Goal: Check status: Check status

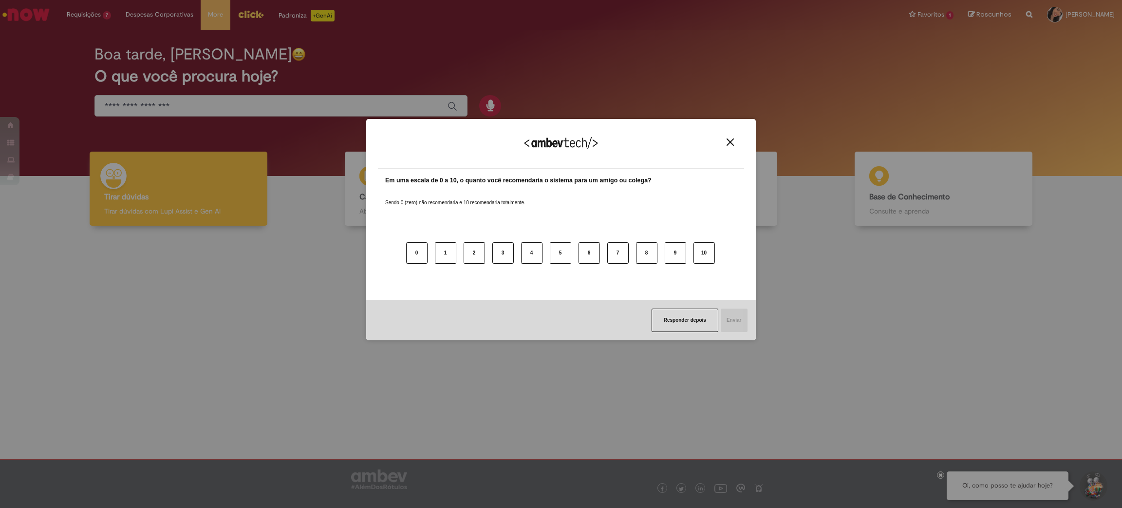
click at [731, 139] on img "Close" at bounding box center [730, 141] width 7 height 7
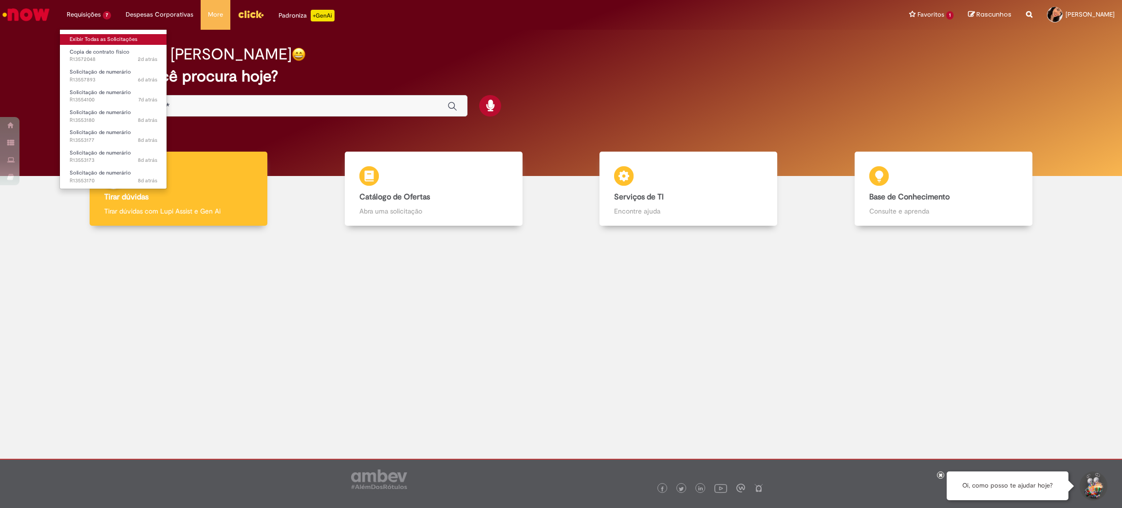
click at [87, 36] on link "Exibir Todas as Solicitações" at bounding box center [113, 39] width 107 height 11
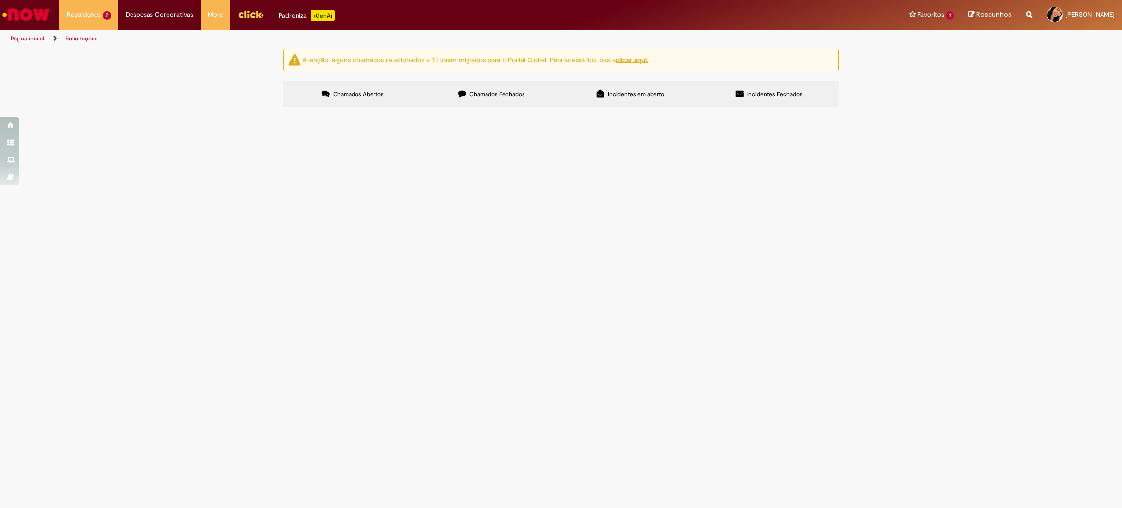
click at [0, 0] on td at bounding box center [0, 0] width 0 height 0
click at [0, 0] on img "recolher o estado da solicitação" at bounding box center [0, 0] width 0 height 0
click at [0, 0] on td "PAGAMENTO DA FATURA Nº: 72421 REFERENTE À VENTILADOR EXAUS DHF3-0.055KW32000M3 …" at bounding box center [0, 0] width 0 height 0
click at [0, 0] on span "PAGAMENTO DA FATURA Nº: 72421 REFERENTE À VENTILADOR EXAUS DHF3-0.055KW32000M3 …" at bounding box center [0, 0] width 0 height 0
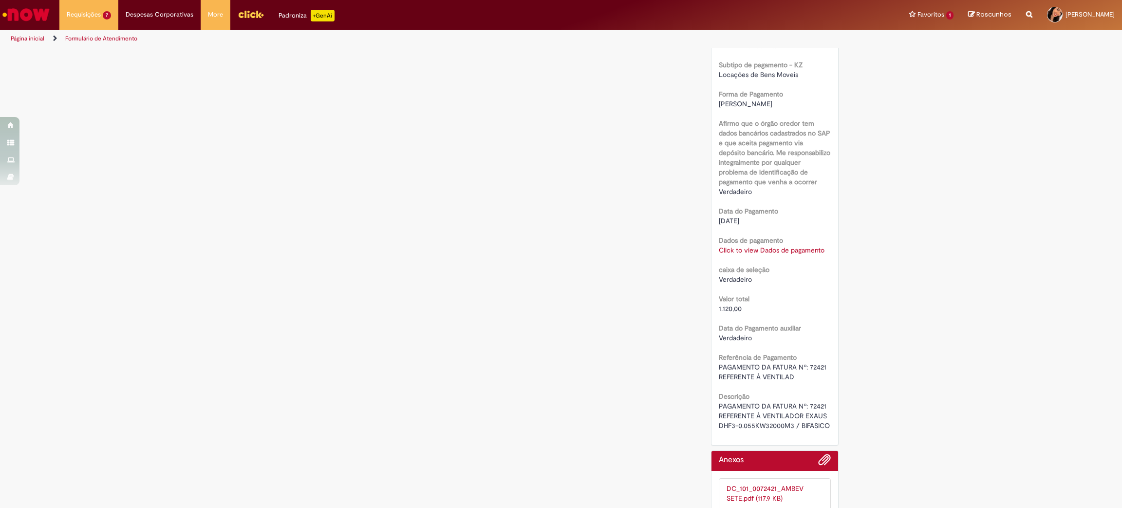
scroll to position [799, 0]
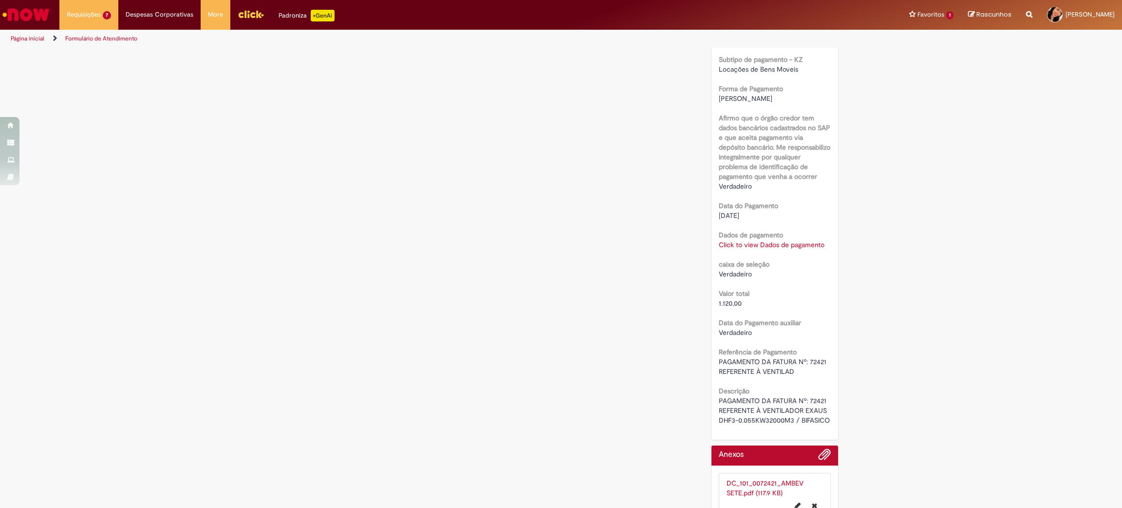
click at [782, 242] on link "Click to view Dados de pagamento" at bounding box center [772, 244] width 106 height 9
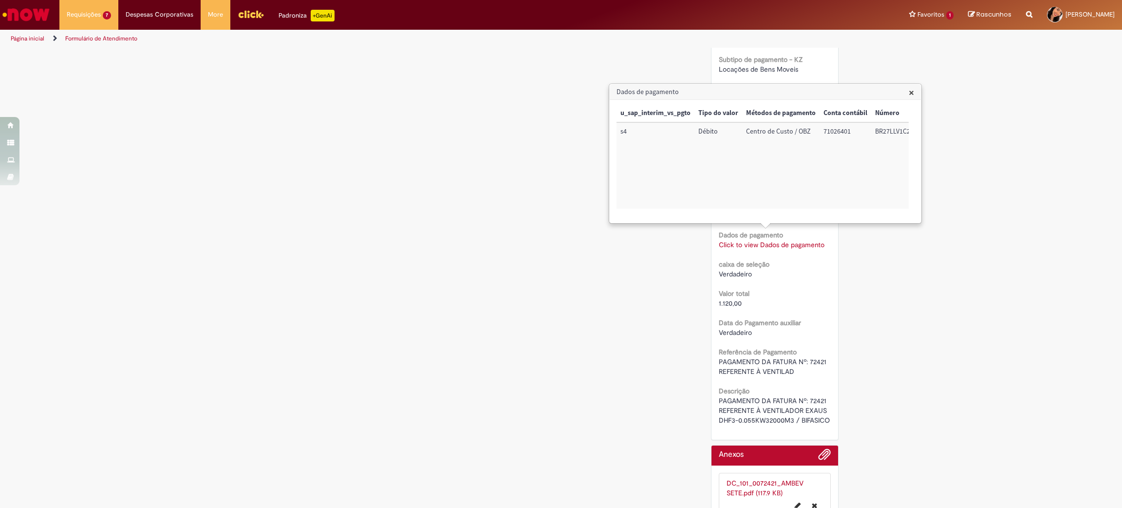
scroll to position [0, 124]
click at [911, 95] on span "×" at bounding box center [911, 92] width 5 height 13
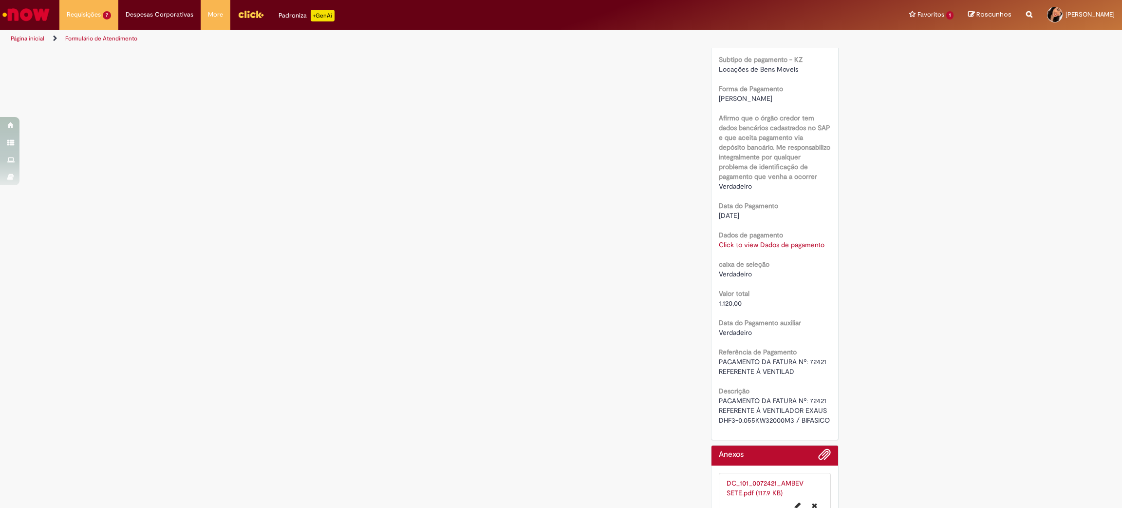
click at [784, 488] on link "DC_101_0072421_AMBEV SETE.pdf (117.9 KB)" at bounding box center [765, 487] width 77 height 19
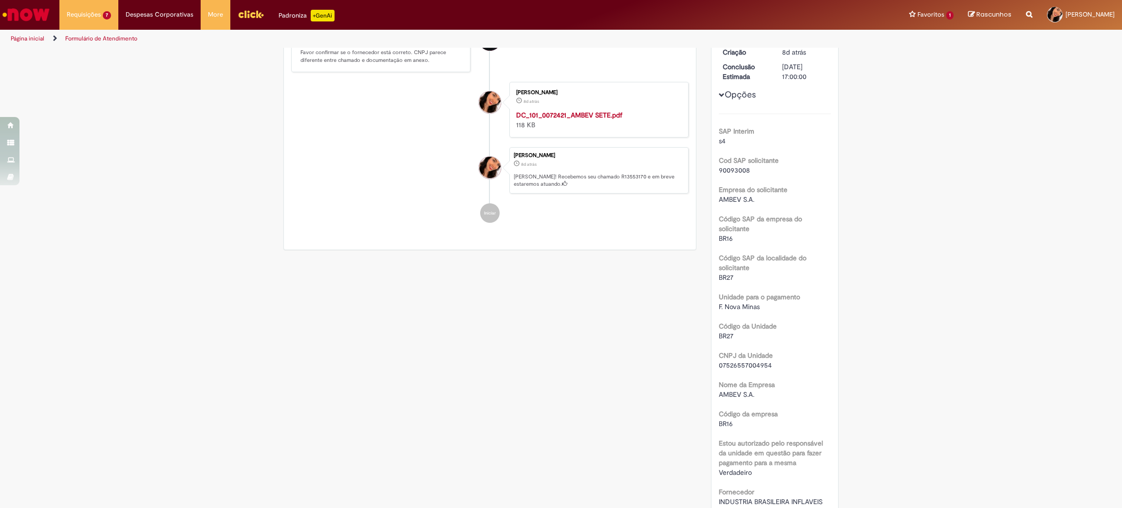
scroll to position [0, 0]
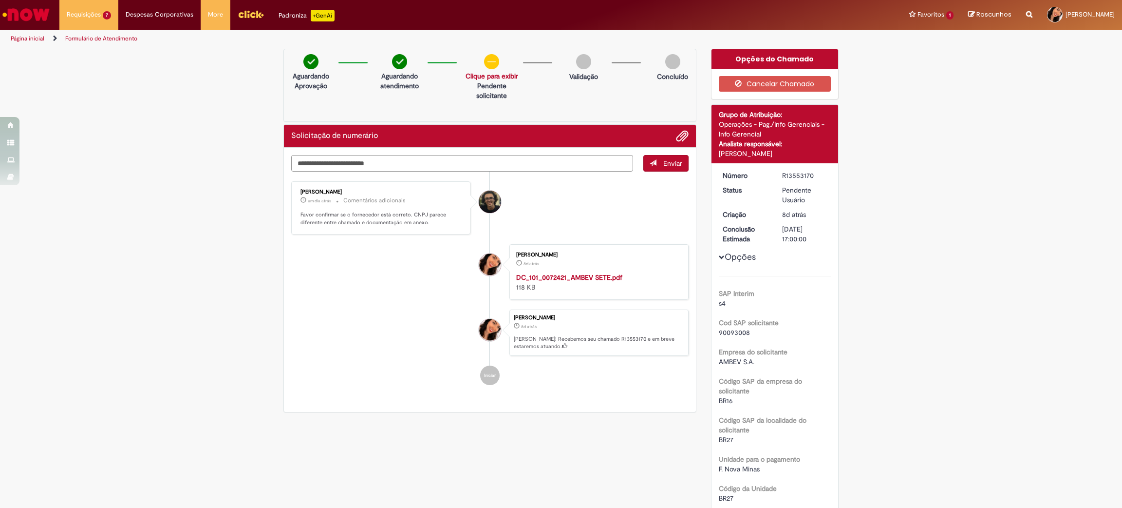
click at [483, 163] on textarea "Digite sua mensagem aqui..." at bounding box center [462, 163] width 342 height 17
type textarea "*"
type textarea "**********"
click at [680, 171] on button "Enviar" at bounding box center [665, 163] width 45 height 17
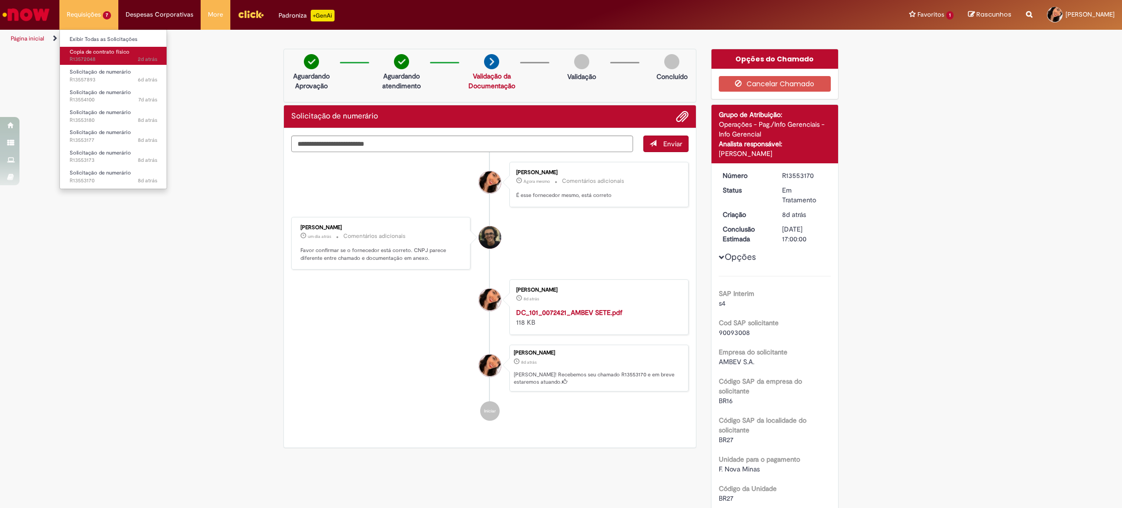
click at [95, 63] on span "2d atrás 2 dias atrás R13572048" at bounding box center [114, 60] width 88 height 8
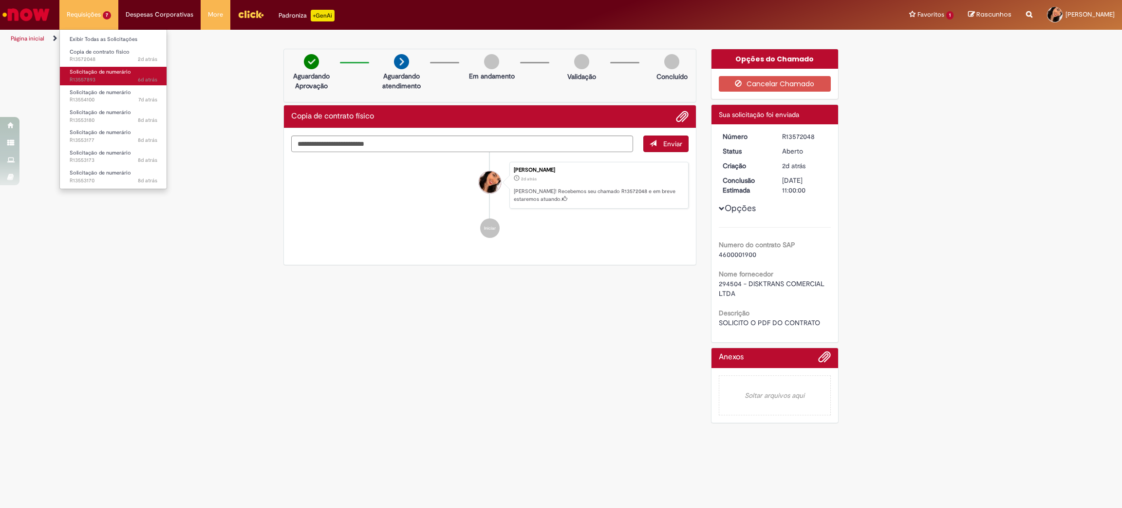
click at [106, 67] on link "Solicitação de numerário 6d atrás 6 dias atrás R13557893" at bounding box center [113, 76] width 107 height 18
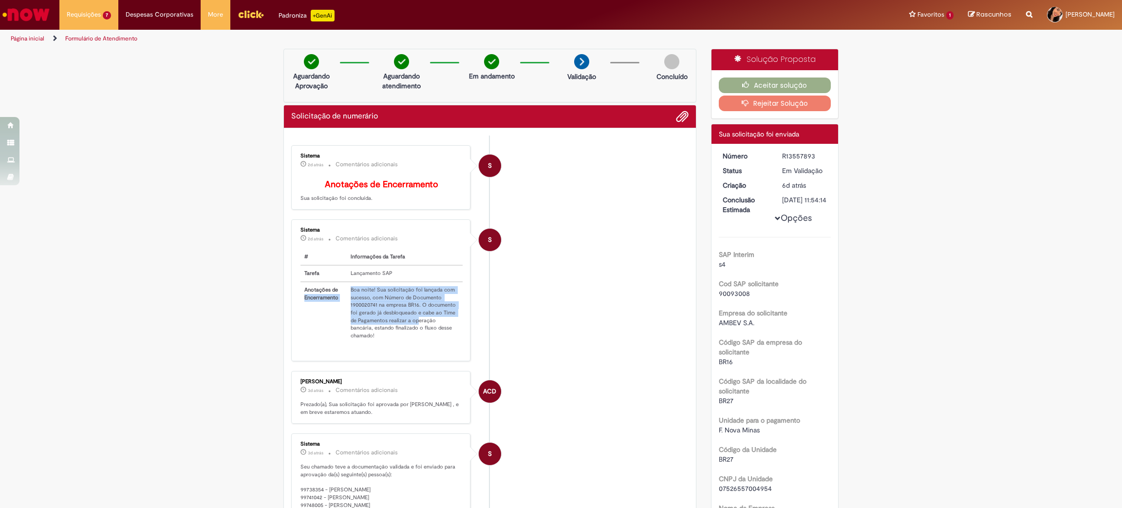
drag, startPoint x: 339, startPoint y: 291, endPoint x: 413, endPoint y: 326, distance: 82.4
click at [413, 326] on tr "Anotações de Encerramento Boa noite! Sua solicitação foi lançada com sucesso, c…" at bounding box center [382, 313] width 162 height 62
click at [365, 316] on td "Boa noite! Sua solicitação foi lançada com sucesso, com Número de Documento 190…" at bounding box center [405, 313] width 116 height 62
drag, startPoint x: 344, startPoint y: 294, endPoint x: 454, endPoint y: 336, distance: 117.3
click at [454, 336] on td "Boa noite! Sua solicitação foi lançada com sucesso, com Número de Documento 190…" at bounding box center [405, 313] width 116 height 62
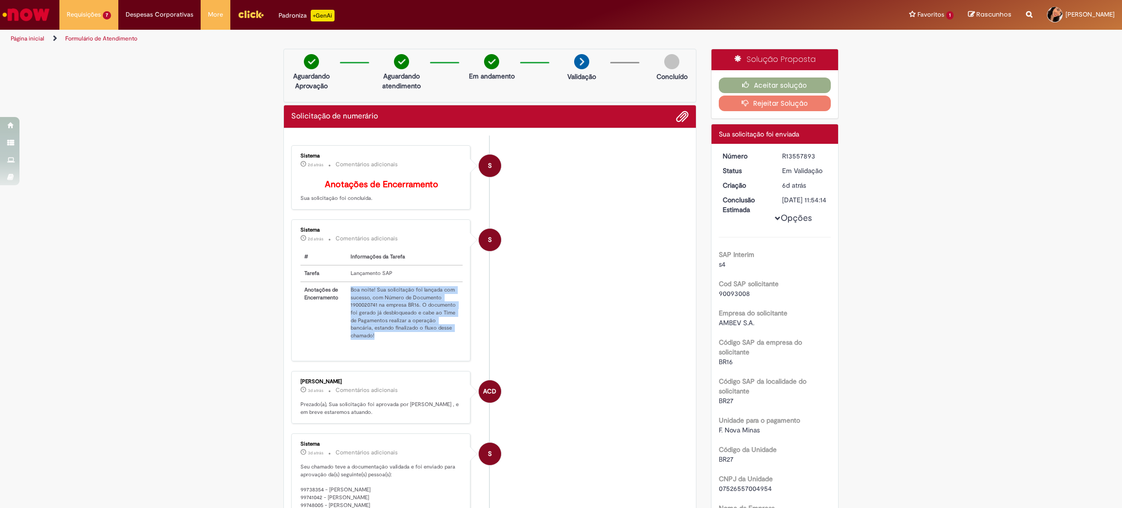
copy td "Boa noite! Sua solicitação foi lançada com sucesso, com Número de Documento 190…"
click at [781, 87] on button "Aceitar solução" at bounding box center [775, 85] width 113 height 16
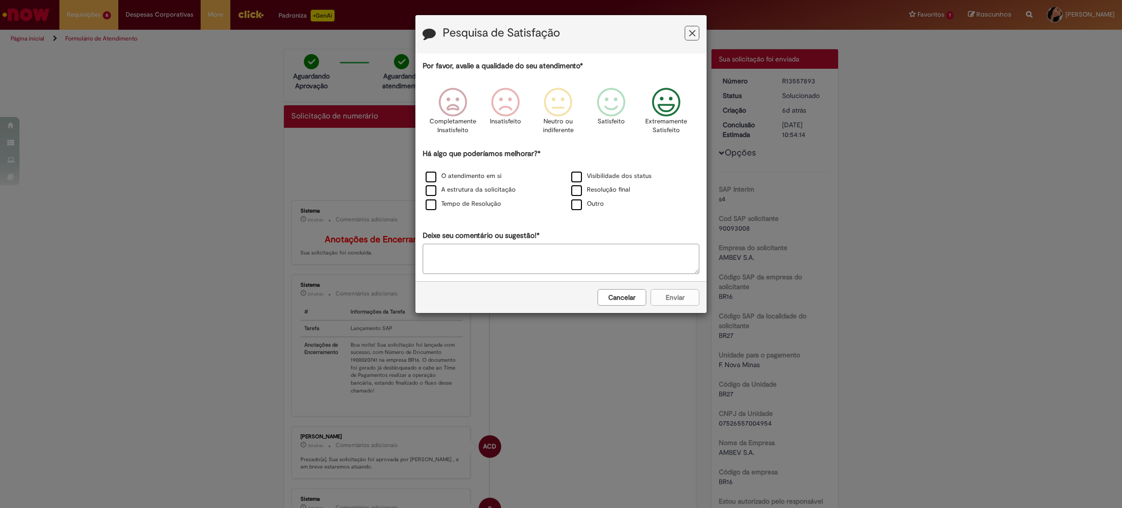
click at [655, 107] on icon "Feedback" at bounding box center [666, 102] width 37 height 29
click at [556, 247] on textarea "Deixe seu comentário ou sugestão!*" at bounding box center [561, 259] width 277 height 30
type textarea "*"
click at [577, 202] on label "Outro" at bounding box center [587, 203] width 33 height 9
click at [671, 301] on button "Enviar" at bounding box center [675, 297] width 49 height 17
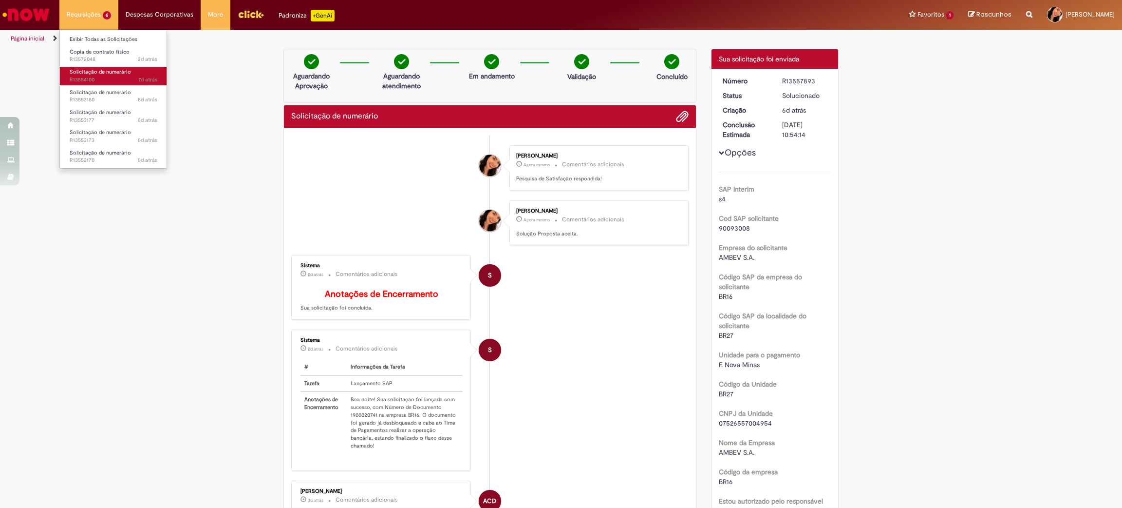
click at [111, 75] on span "Solicitação de numerário" at bounding box center [100, 71] width 61 height 7
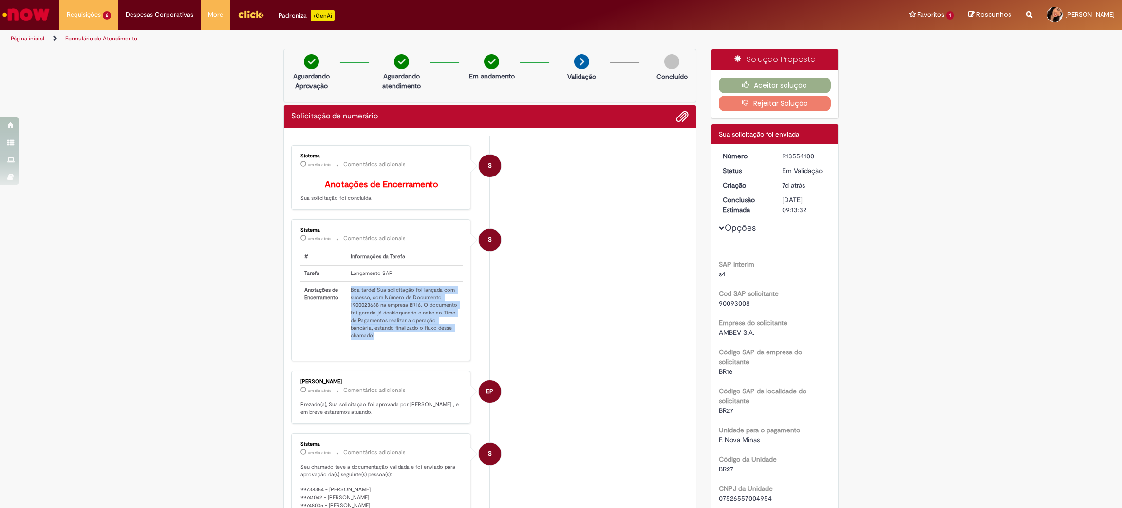
drag, startPoint x: 344, startPoint y: 294, endPoint x: 449, endPoint y: 335, distance: 112.0
click at [449, 335] on td "Boa tarde! Sua solicitação foi lançada com sucesso, com Número de Documento 190…" at bounding box center [405, 313] width 116 height 62
copy td "Boa tarde! Sua solicitação foi lançada com sucesso, com Número de Documento 190…"
click at [723, 87] on button "Aceitar solução" at bounding box center [775, 85] width 113 height 16
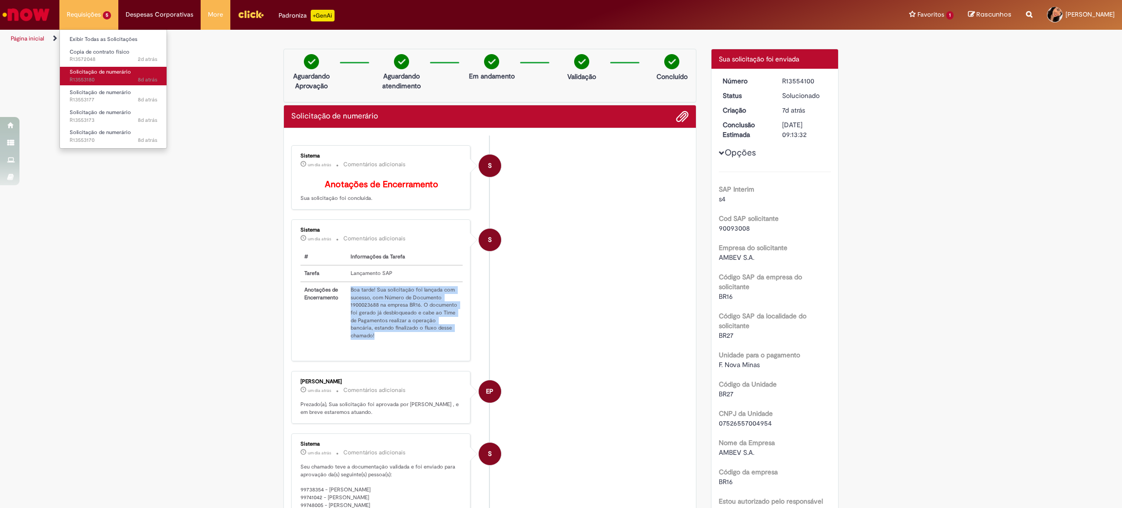
click at [93, 69] on span "Solicitação de numerário" at bounding box center [100, 71] width 61 height 7
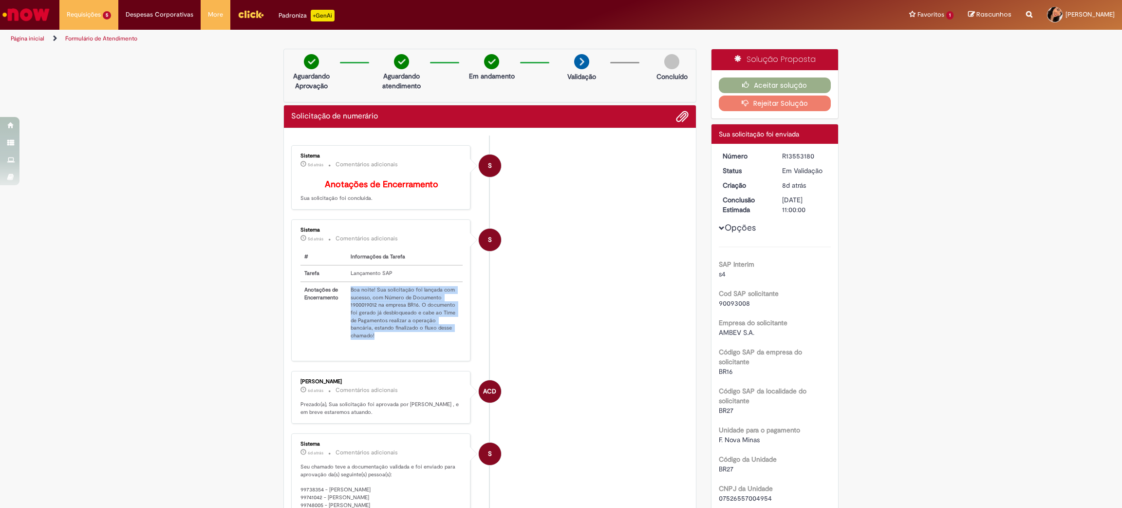
drag, startPoint x: 345, startPoint y: 294, endPoint x: 451, endPoint y: 341, distance: 115.4
click at [451, 341] on td "Boa noite! Sua solicitação foi lançada com sucesso, com Número de Documento 190…" at bounding box center [405, 313] width 116 height 62
copy td "Boa noite! Sua solicitação foi lançada com sucesso, com Número de Documento 190…"
click at [771, 80] on button "Aceitar solução" at bounding box center [775, 85] width 113 height 16
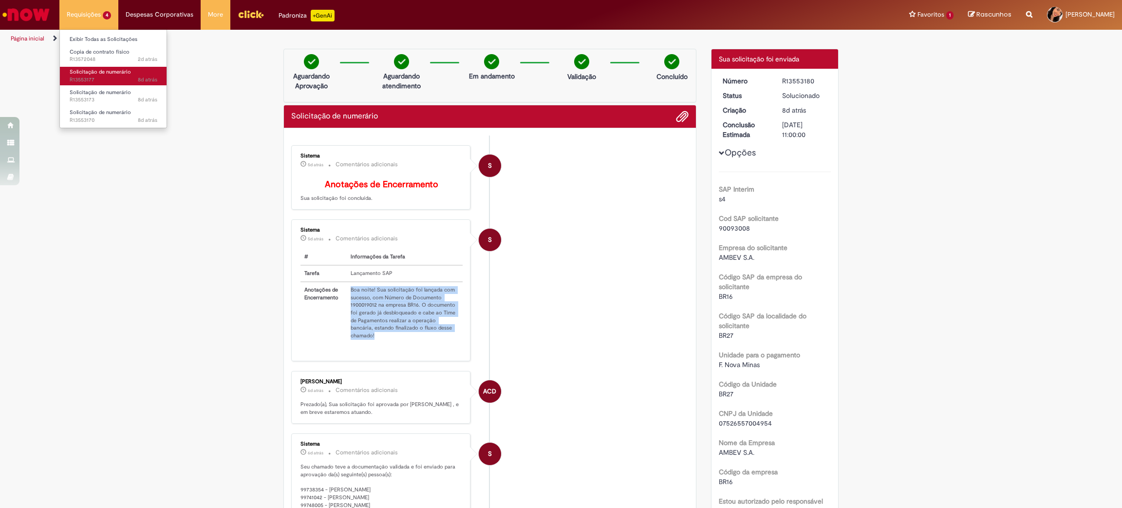
click at [90, 75] on span "Solicitação de numerário" at bounding box center [100, 71] width 61 height 7
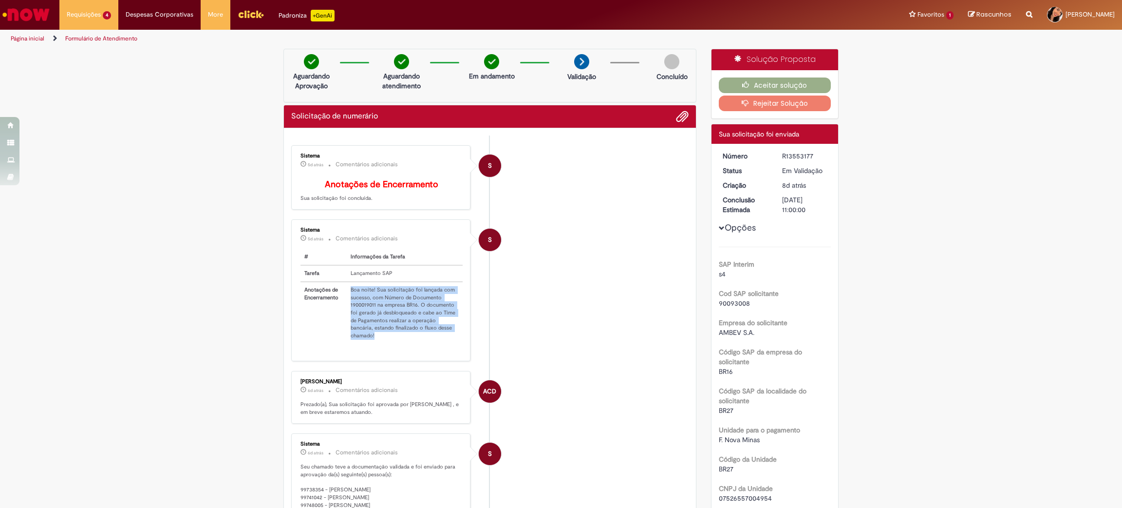
drag, startPoint x: 345, startPoint y: 294, endPoint x: 448, endPoint y: 340, distance: 112.1
click at [448, 340] on td "Boa noite! Sua solicitação foi lançada com sucesso, com Número de Documento 190…" at bounding box center [405, 313] width 116 height 62
copy td "Boa noite! Sua solicitação foi lançada com sucesso, com Número de Documento 190…"
click at [93, 80] on span "8d atrás 8 dias atrás R13553177" at bounding box center [114, 80] width 88 height 8
click at [721, 83] on button "Aceitar solução" at bounding box center [775, 85] width 113 height 16
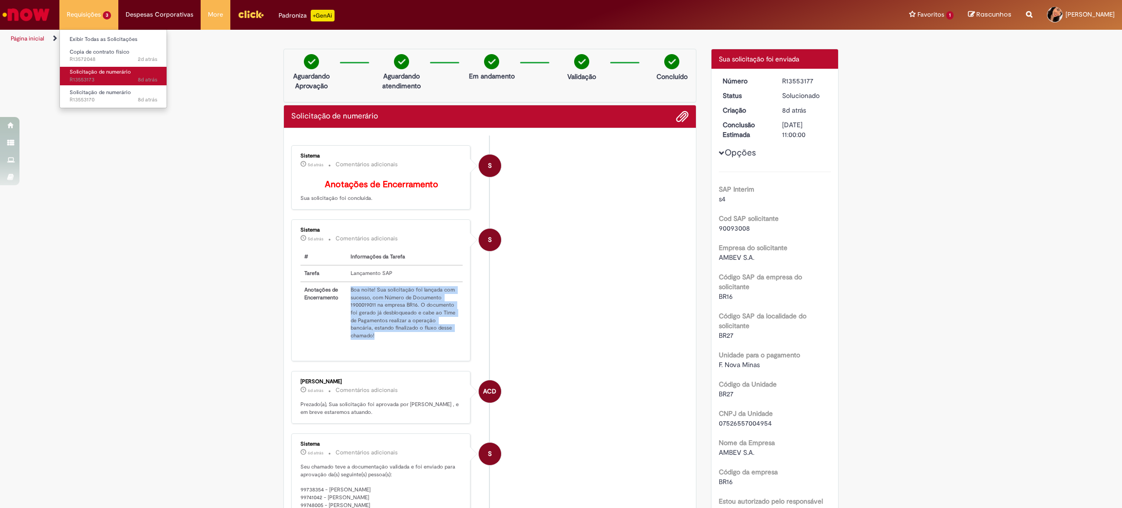
click at [101, 71] on span "Solicitação de numerário" at bounding box center [100, 71] width 61 height 7
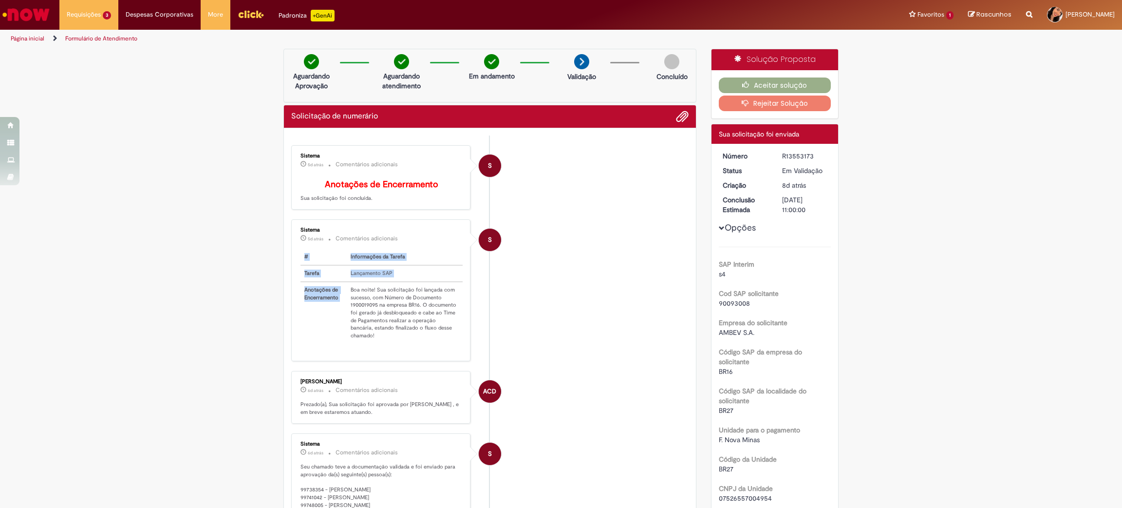
drag, startPoint x: 344, startPoint y: 294, endPoint x: 458, endPoint y: 333, distance: 120.5
click at [458, 333] on div "Sistema 5d atrás 5 dias atrás Comentários adicionais # Informações da Tarefa Ta…" at bounding box center [380, 289] width 173 height 135
copy table "# Informações da Tarefa Tarefa Lançamento SAP Anotações de Encerramento"
click at [797, 77] on button "Aceitar solução" at bounding box center [775, 85] width 113 height 16
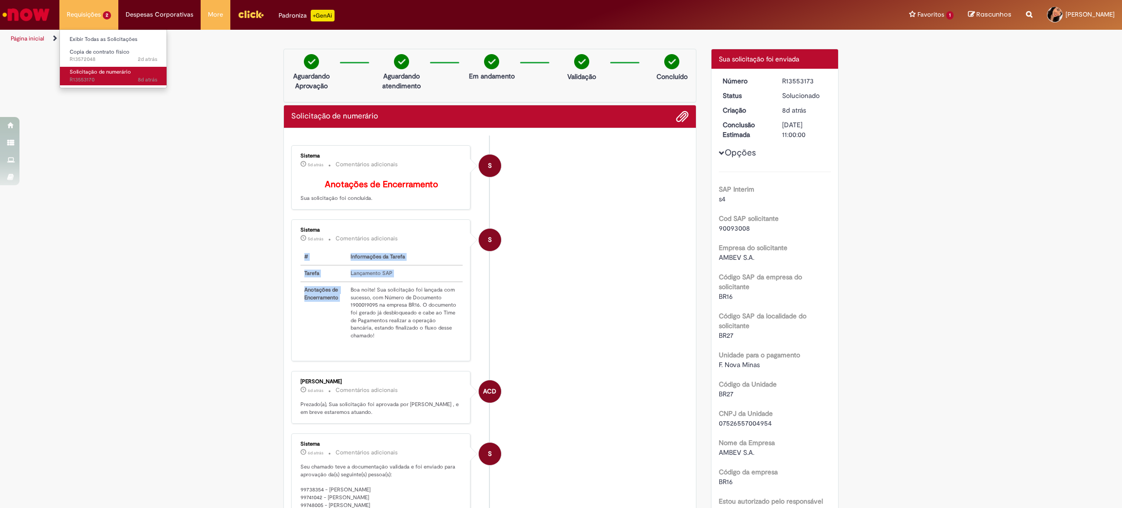
click at [93, 75] on span "Solicitação de numerário" at bounding box center [100, 71] width 61 height 7
